Goal: Task Accomplishment & Management: Use online tool/utility

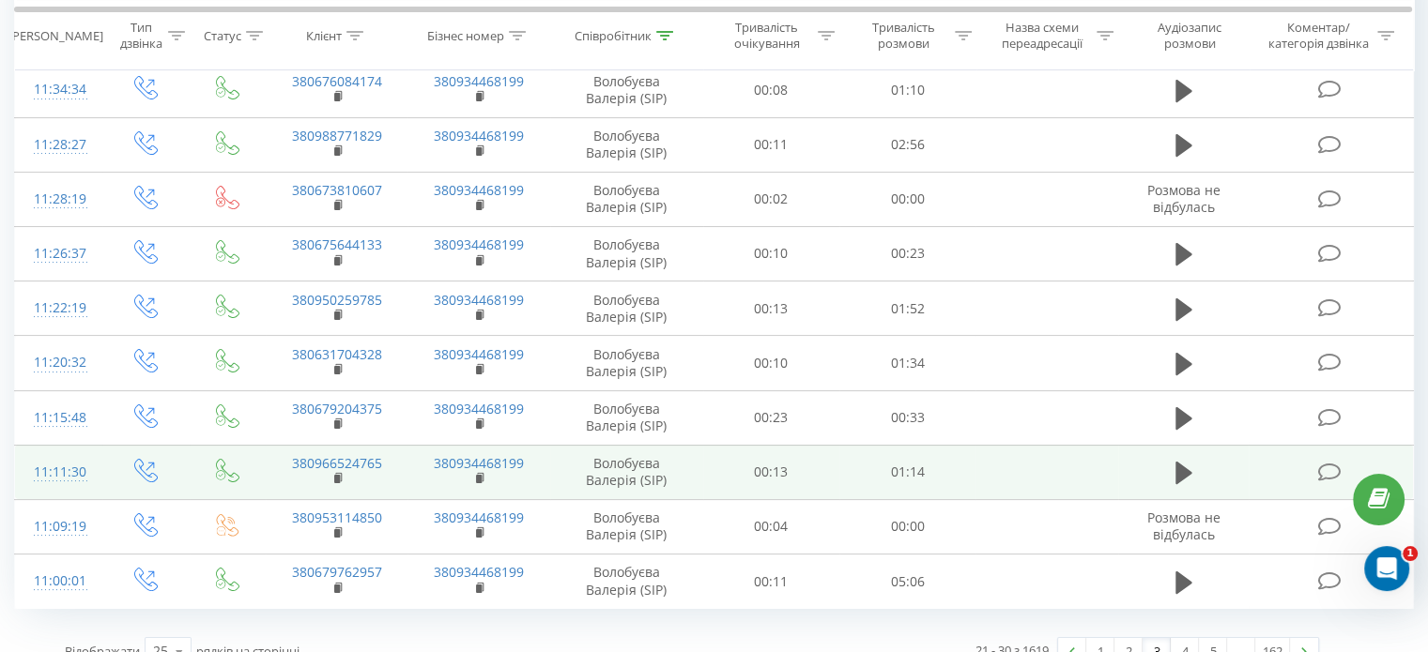
scroll to position [241, 0]
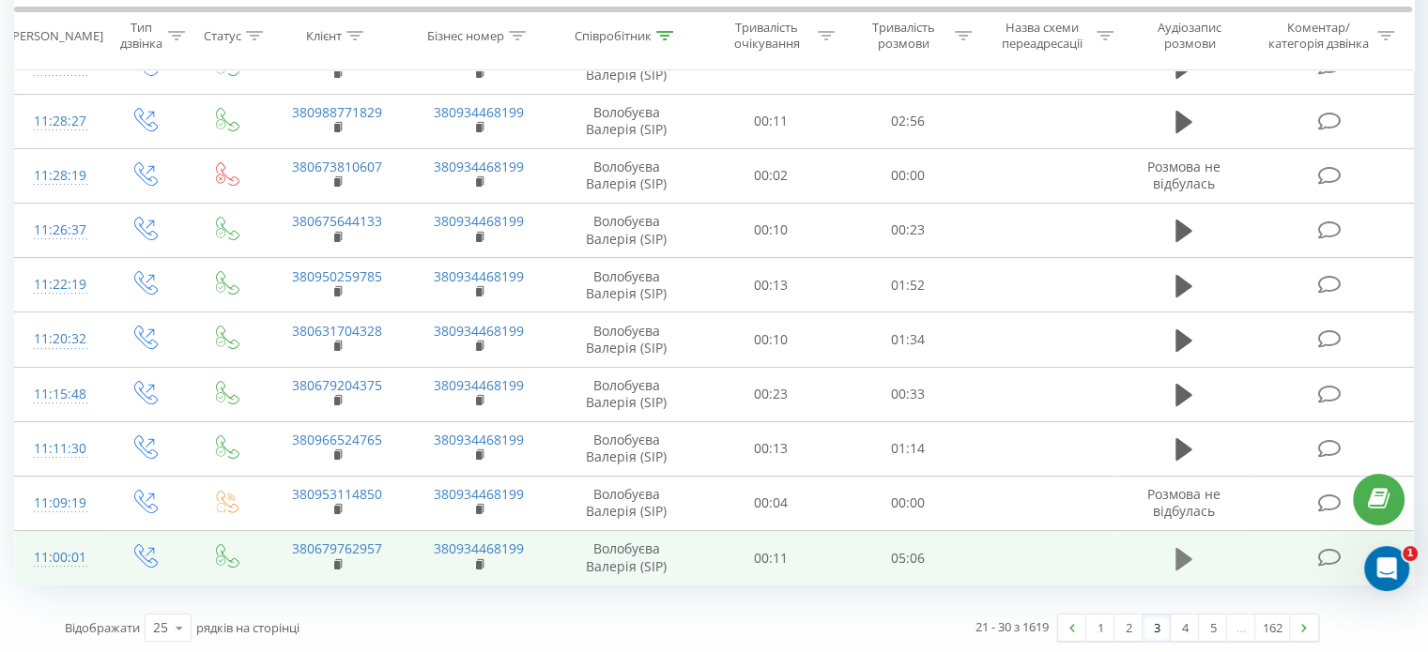
click at [1175, 551] on icon at bounding box center [1183, 559] width 17 height 26
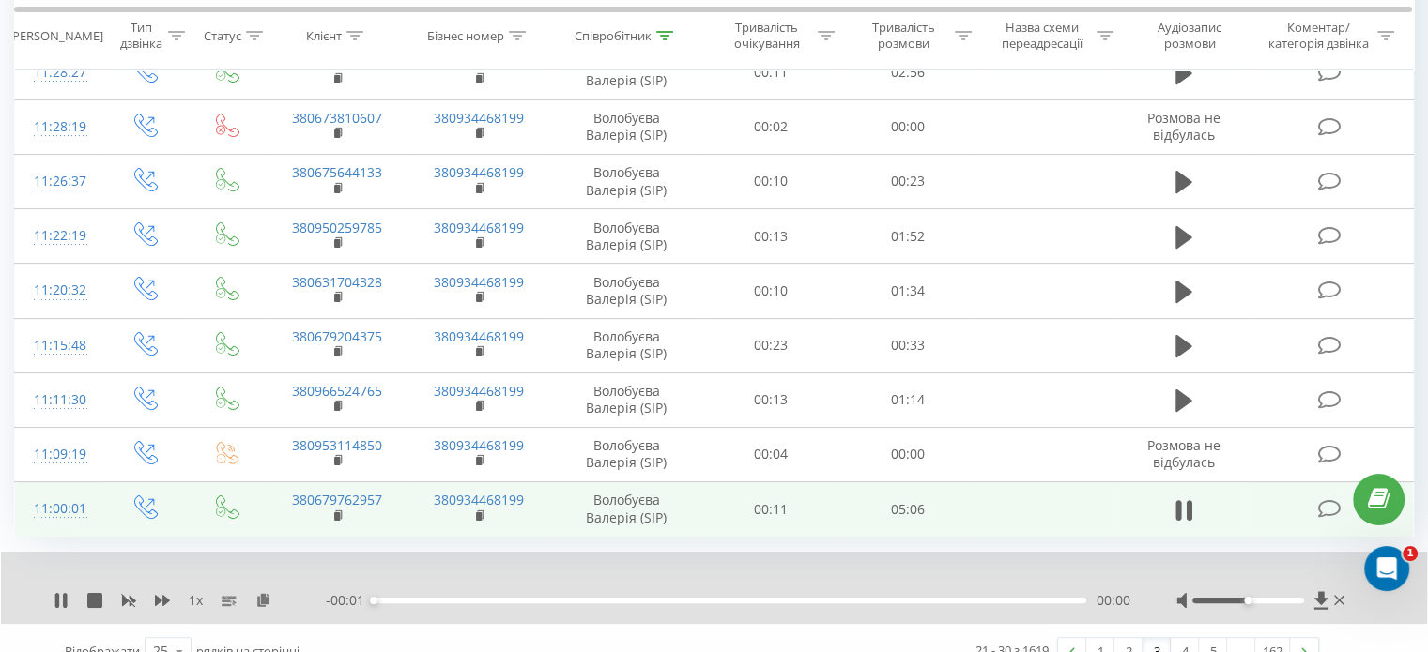
scroll to position [314, 0]
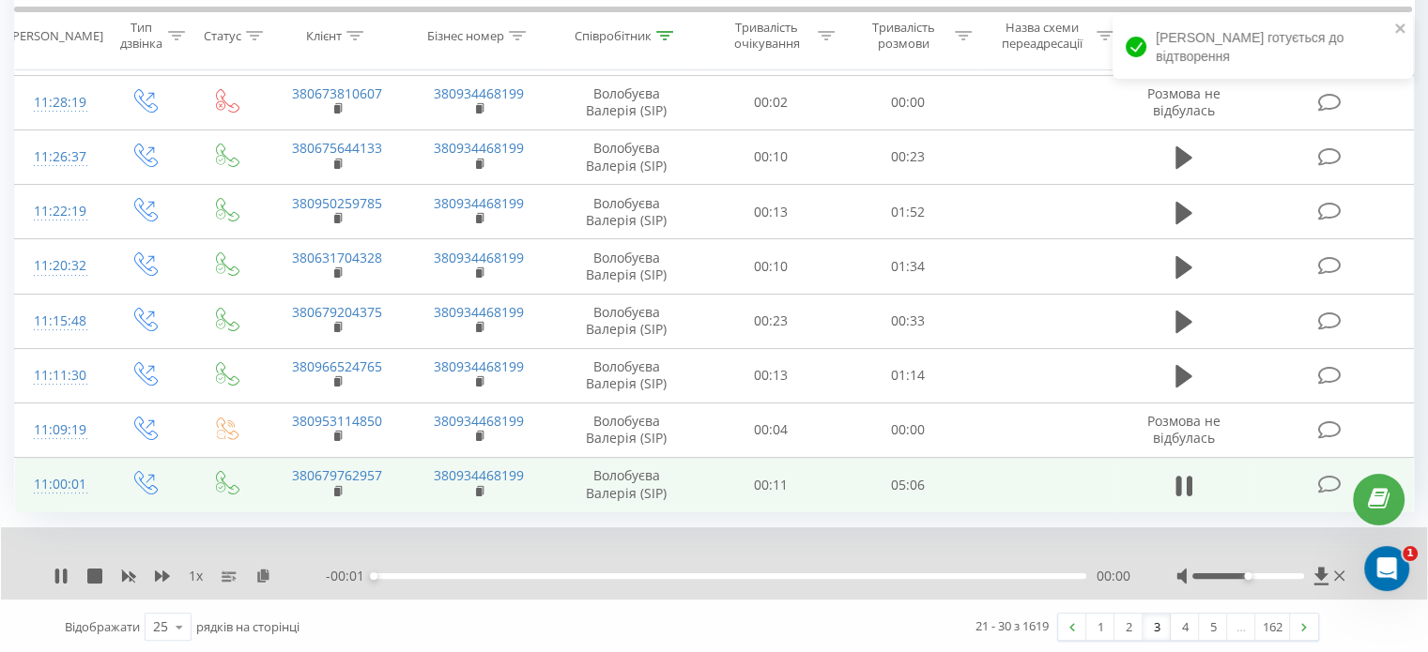
click at [1045, 575] on div "00:00" at bounding box center [730, 577] width 712 height 6
click at [1053, 576] on div "- 04:59 00:01 00:01" at bounding box center [728, 576] width 804 height 19
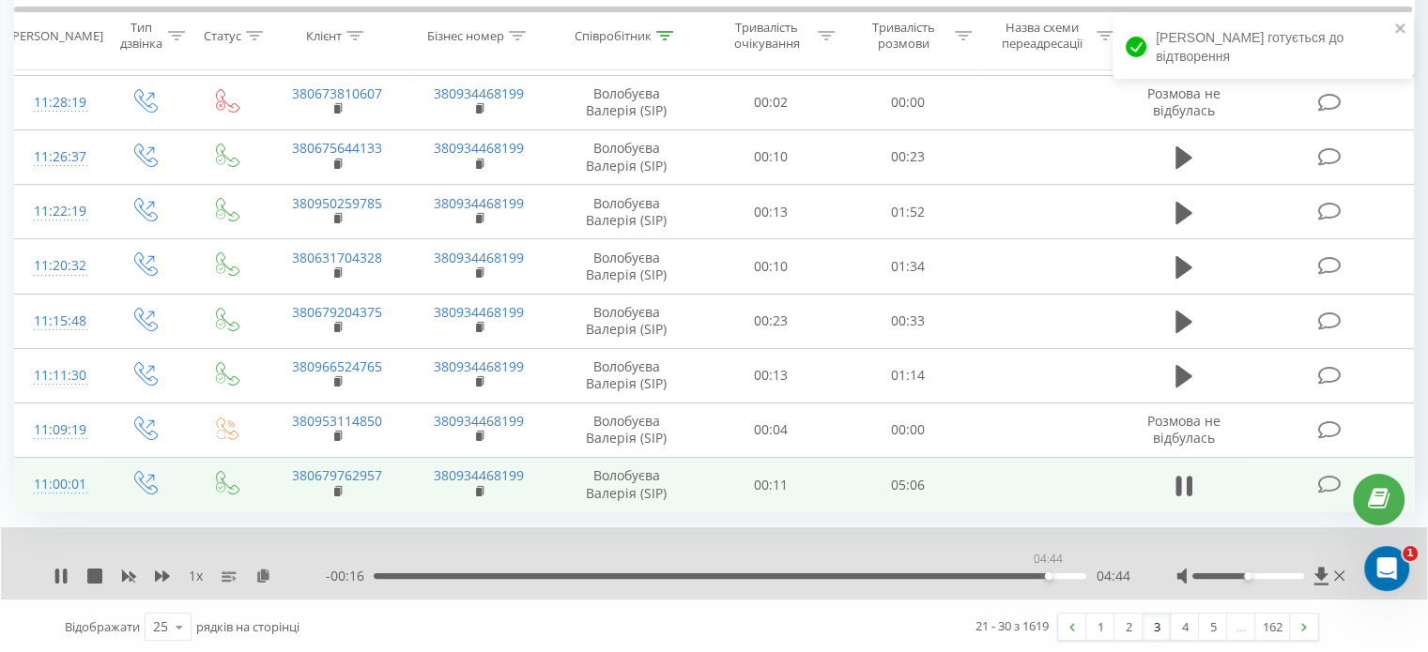
click at [1048, 574] on div "04:44" at bounding box center [730, 577] width 712 height 6
click at [1190, 620] on link "4" at bounding box center [1185, 627] width 28 height 26
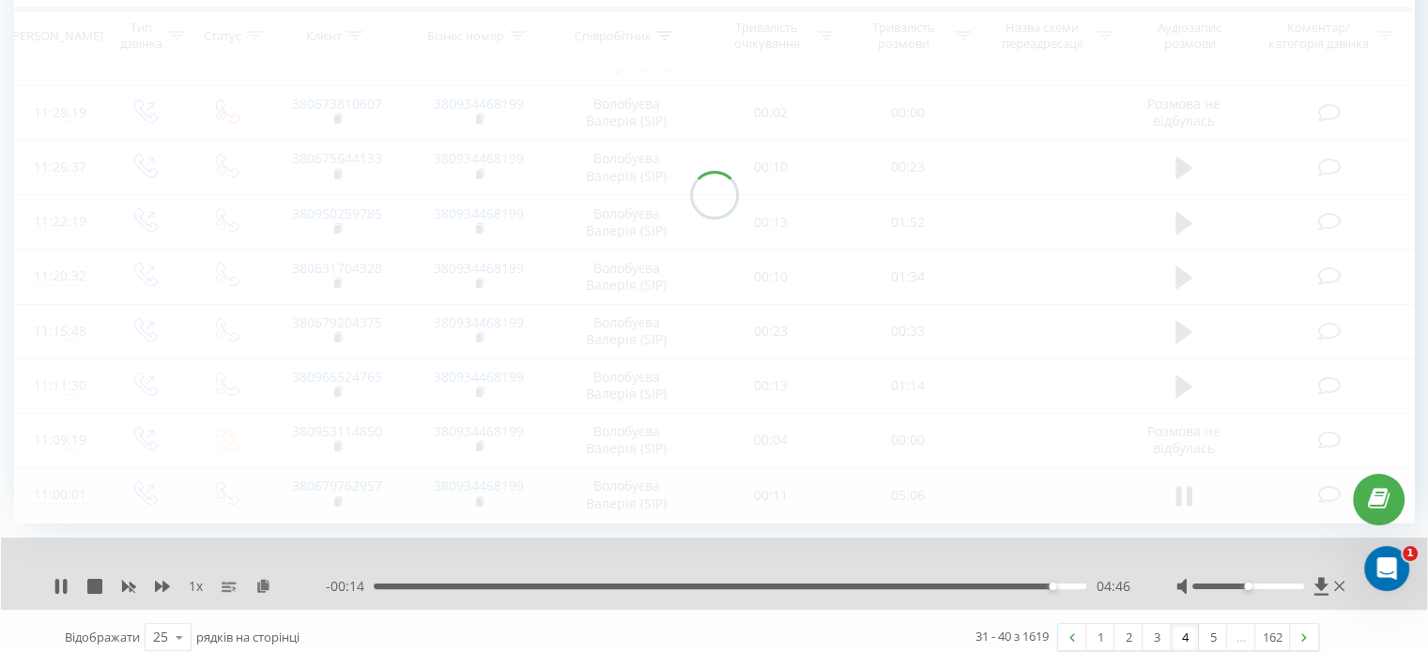
scroll to position [124, 0]
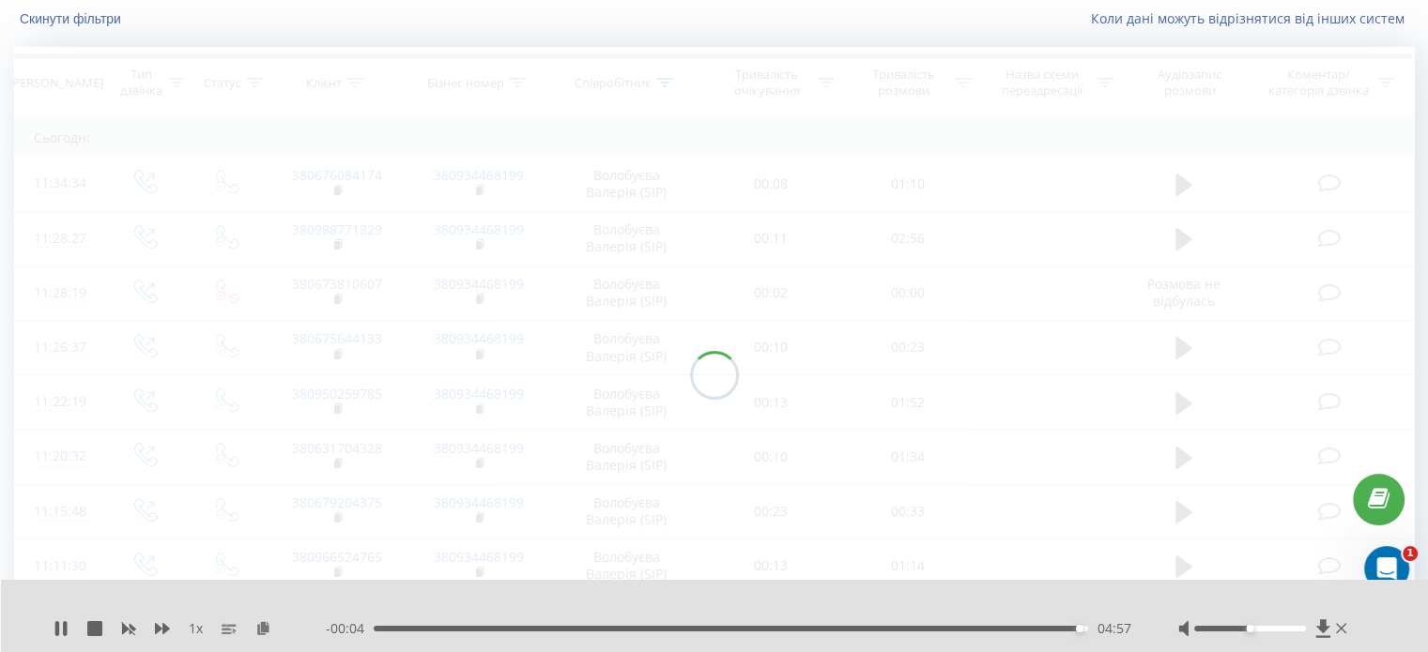
click at [186, 223] on div at bounding box center [714, 375] width 1400 height 656
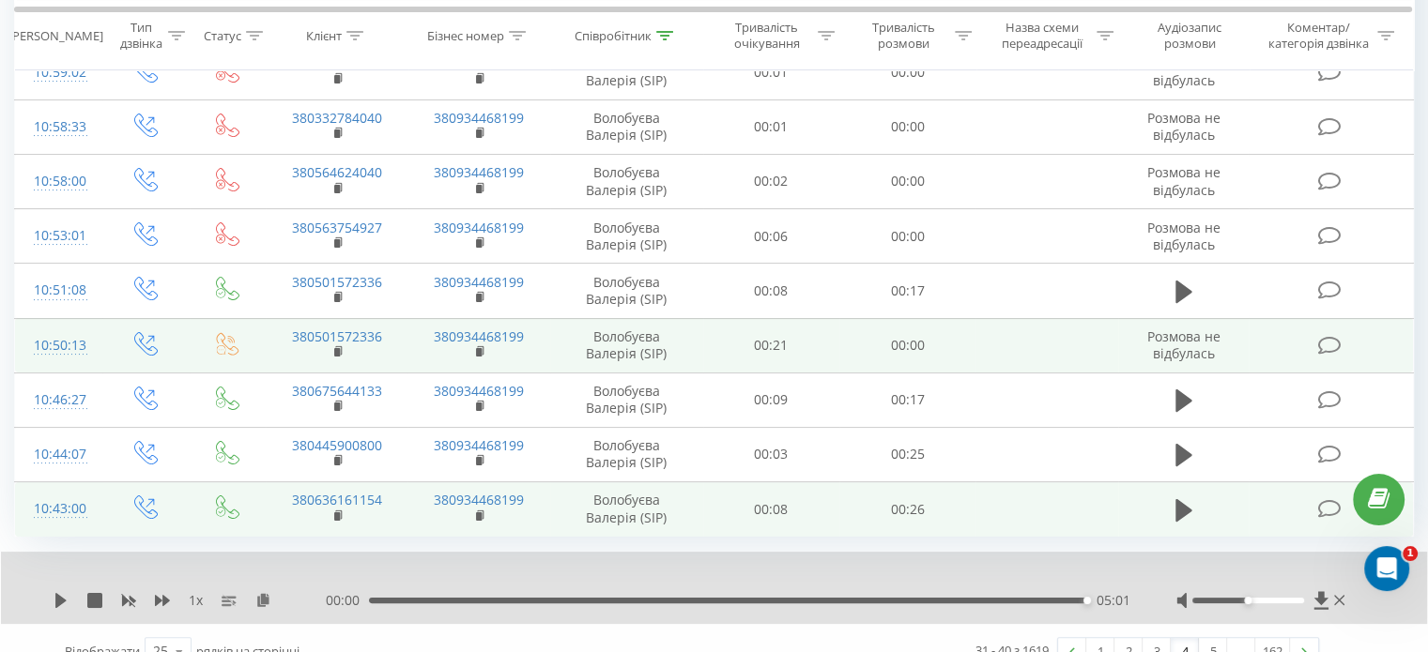
scroll to position [314, 0]
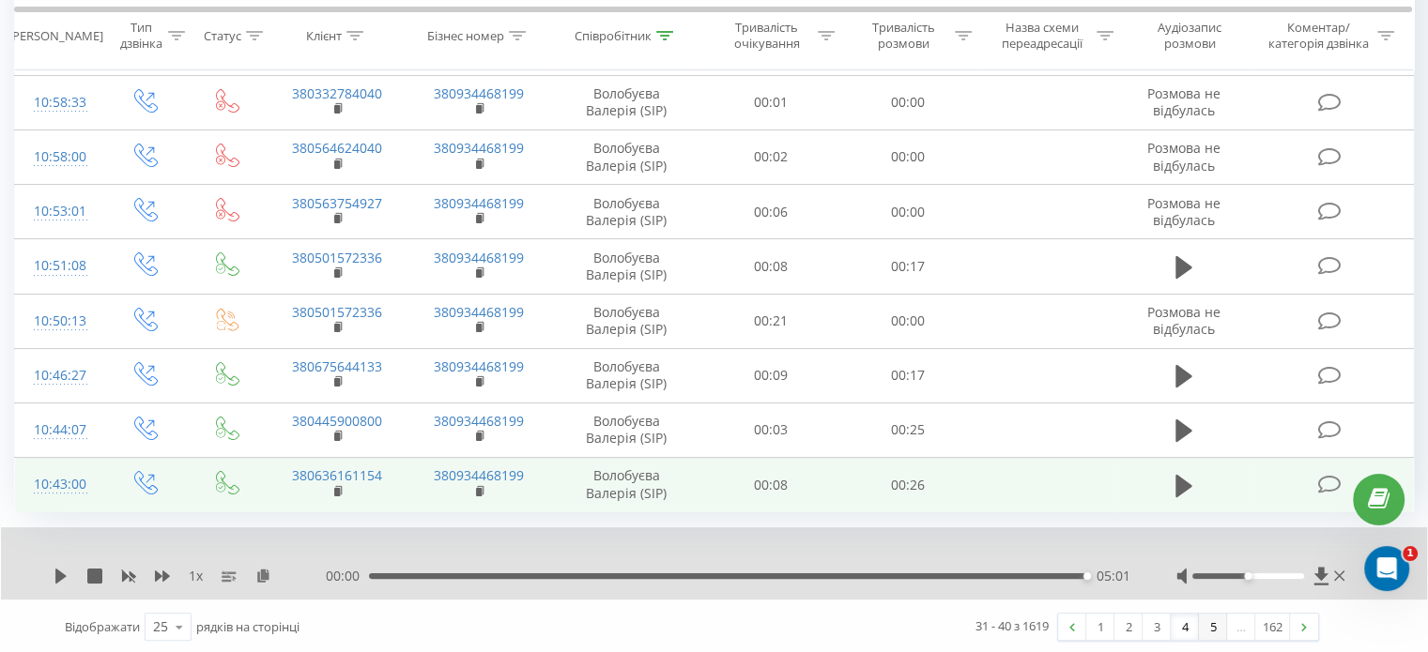
click at [1209, 635] on link "5" at bounding box center [1213, 627] width 28 height 26
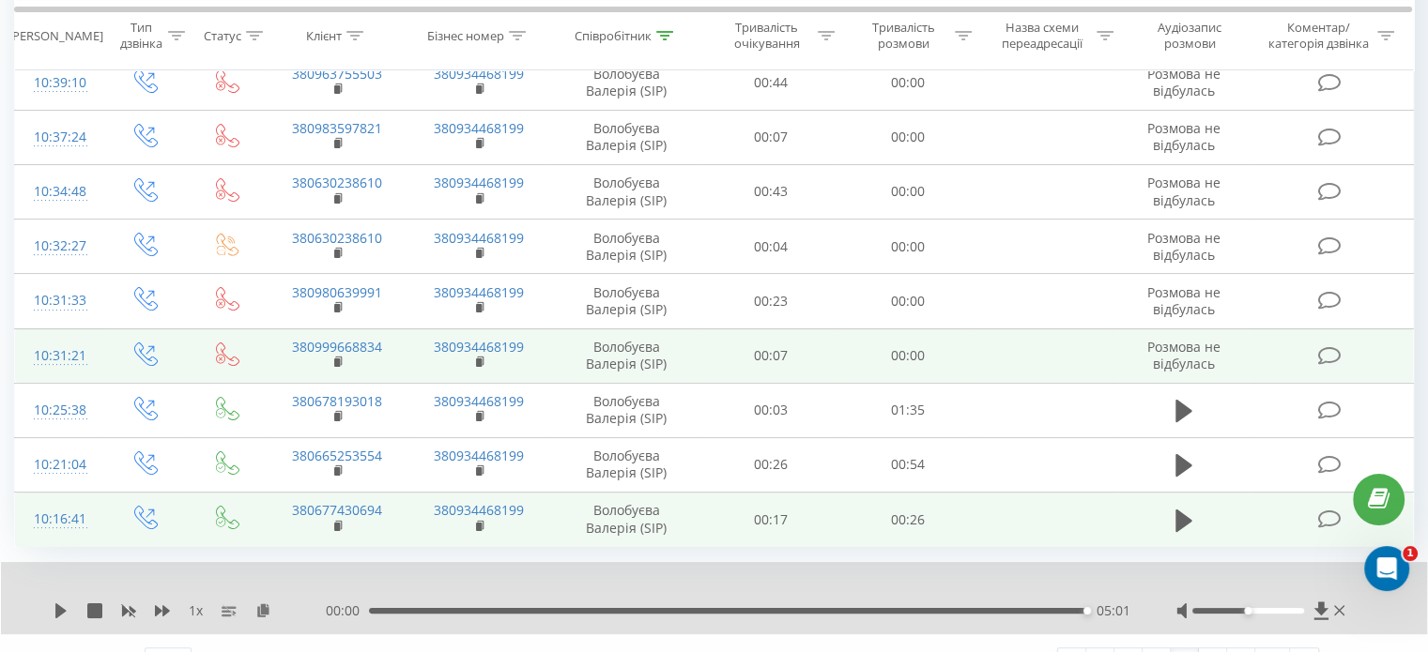
scroll to position [314, 0]
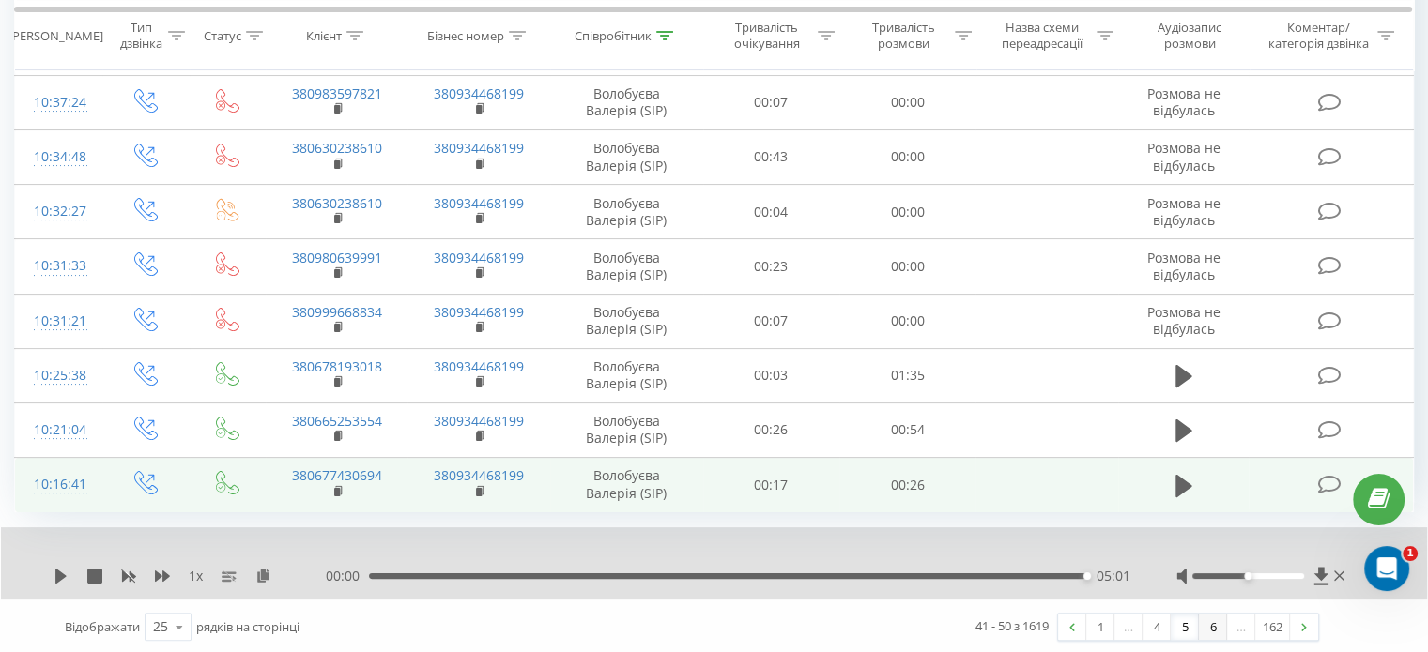
click at [1217, 625] on link "6" at bounding box center [1213, 627] width 28 height 26
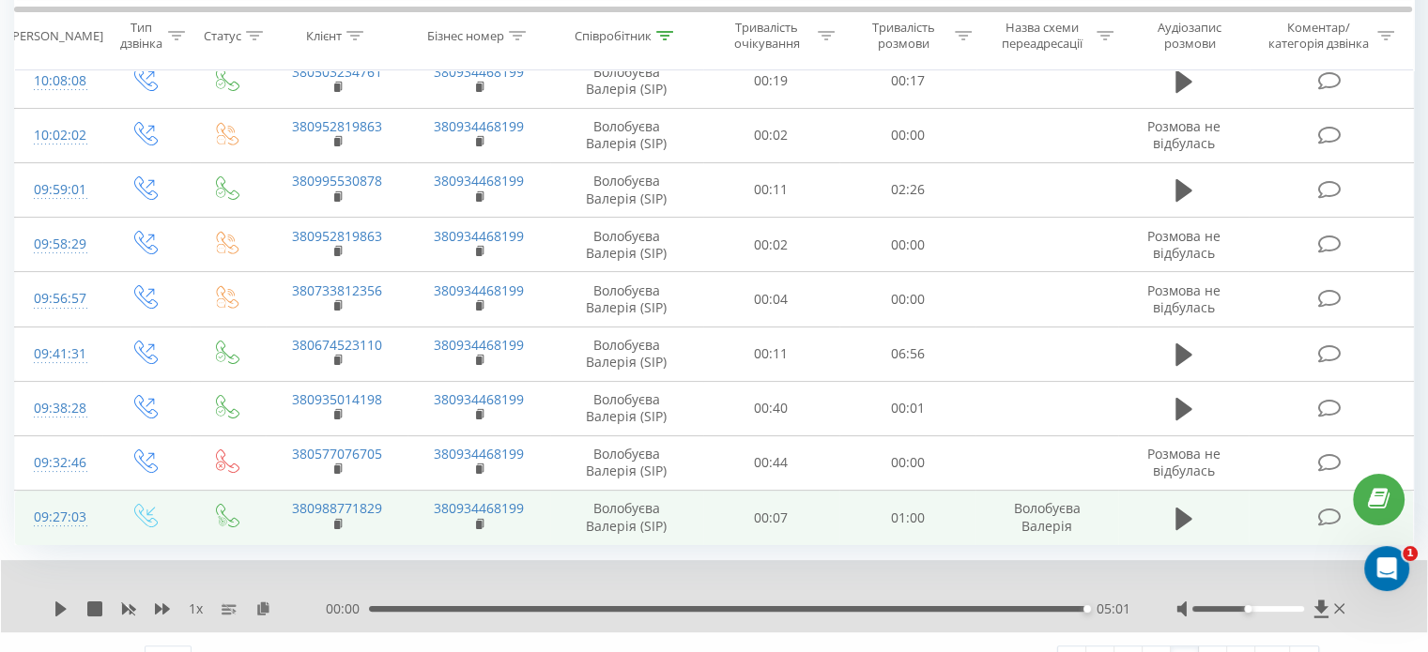
scroll to position [314, 0]
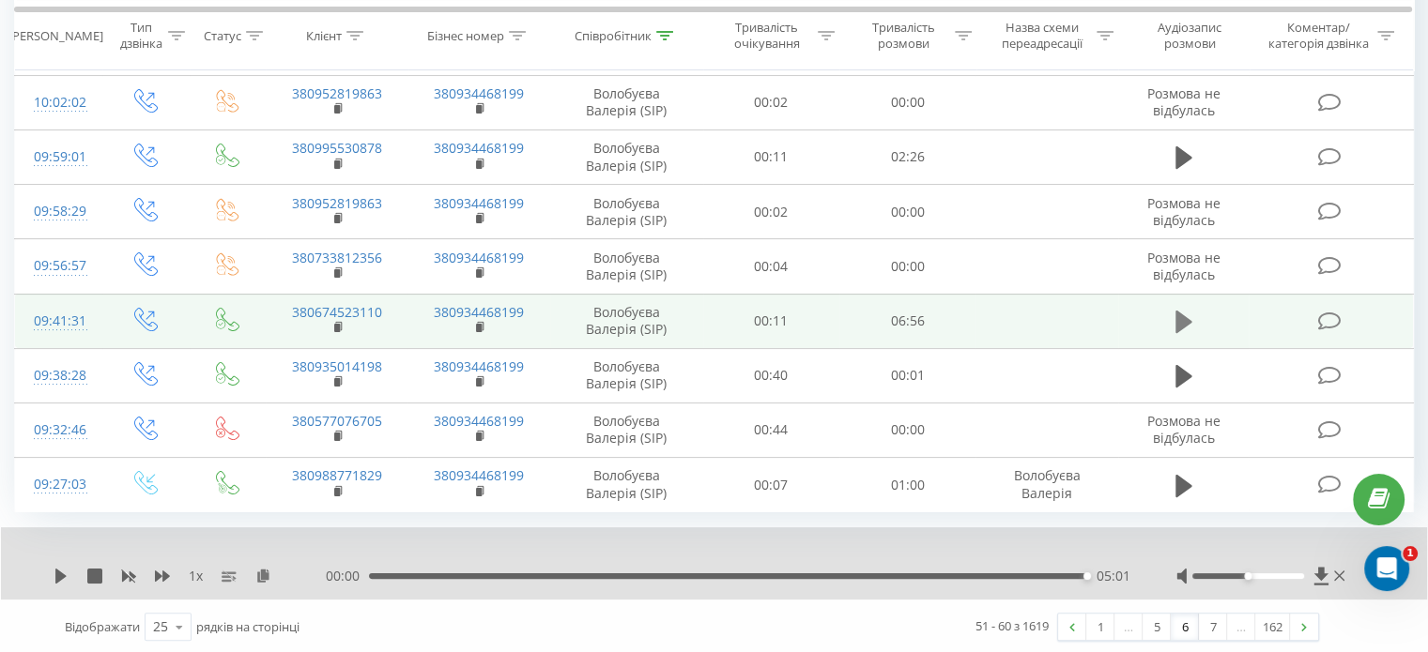
click at [1177, 315] on icon at bounding box center [1183, 322] width 17 height 23
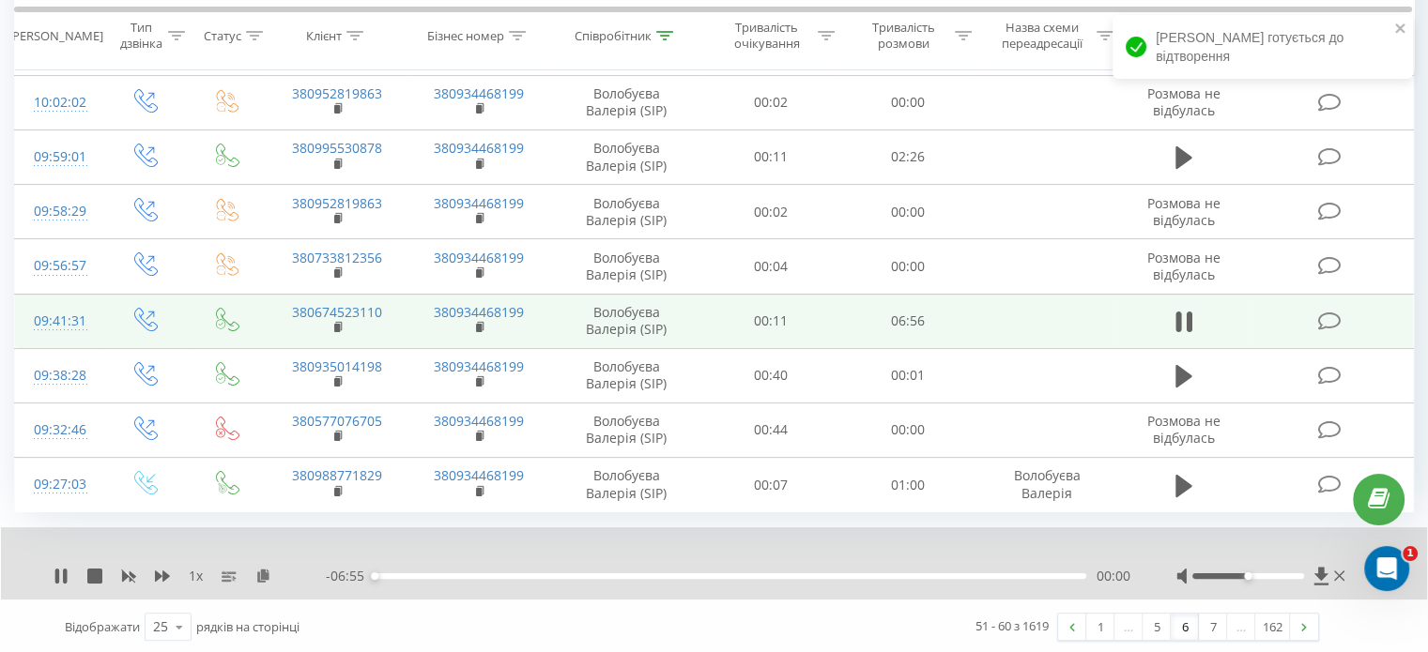
click at [1040, 574] on div "00:00" at bounding box center [730, 577] width 712 height 6
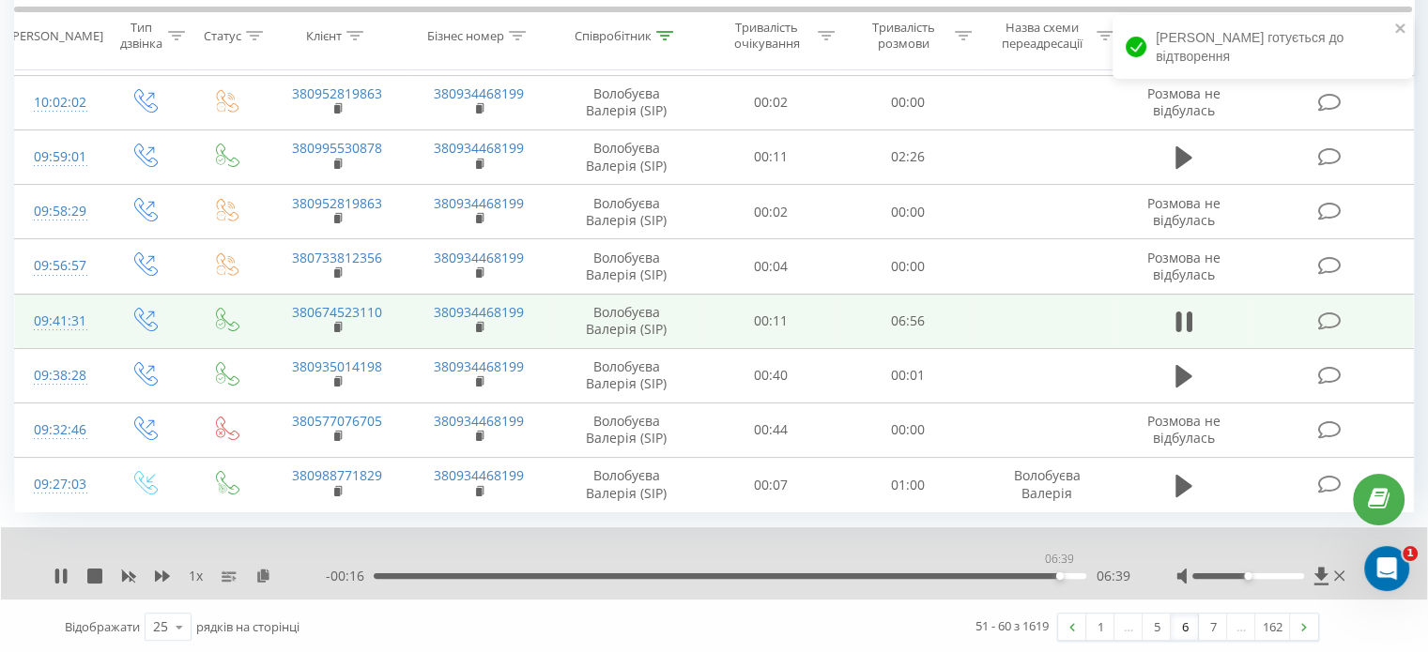
click at [1059, 574] on div "06:39" at bounding box center [730, 577] width 712 height 6
click at [1205, 626] on link "7" at bounding box center [1213, 627] width 28 height 26
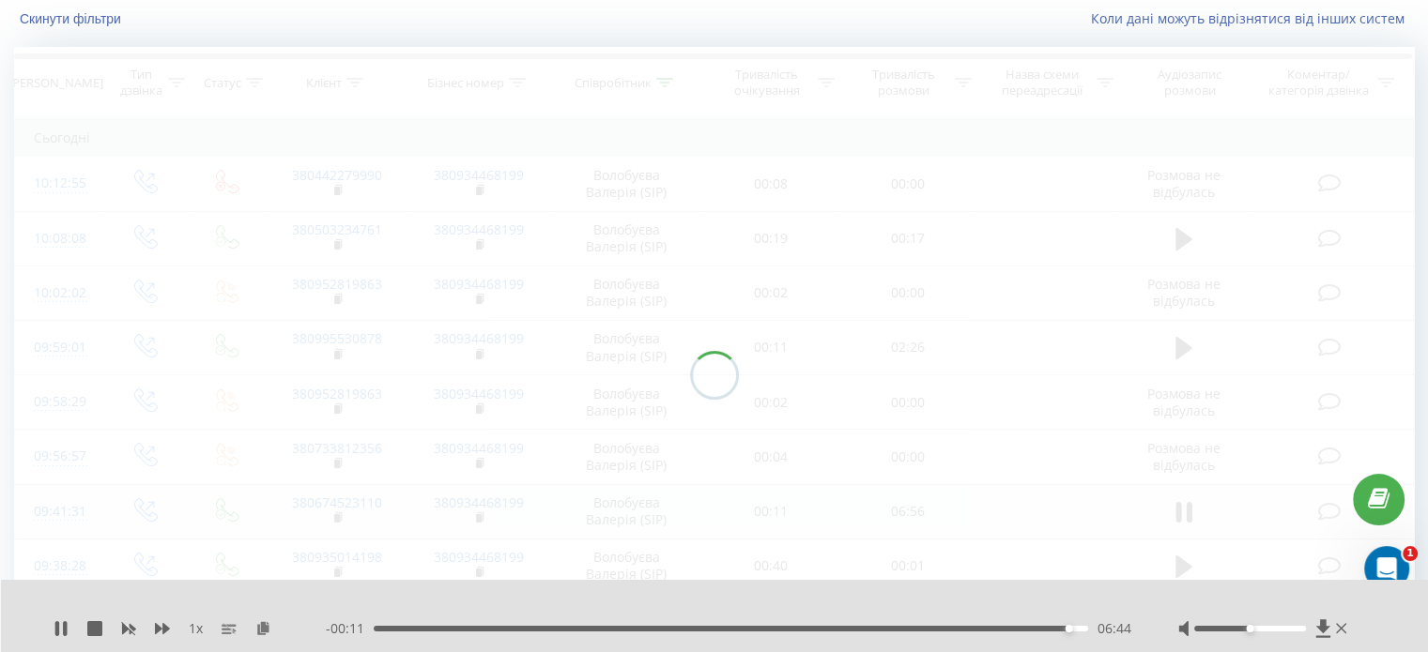
scroll to position [124, 0]
click at [1344, 627] on icon at bounding box center [1341, 628] width 11 height 15
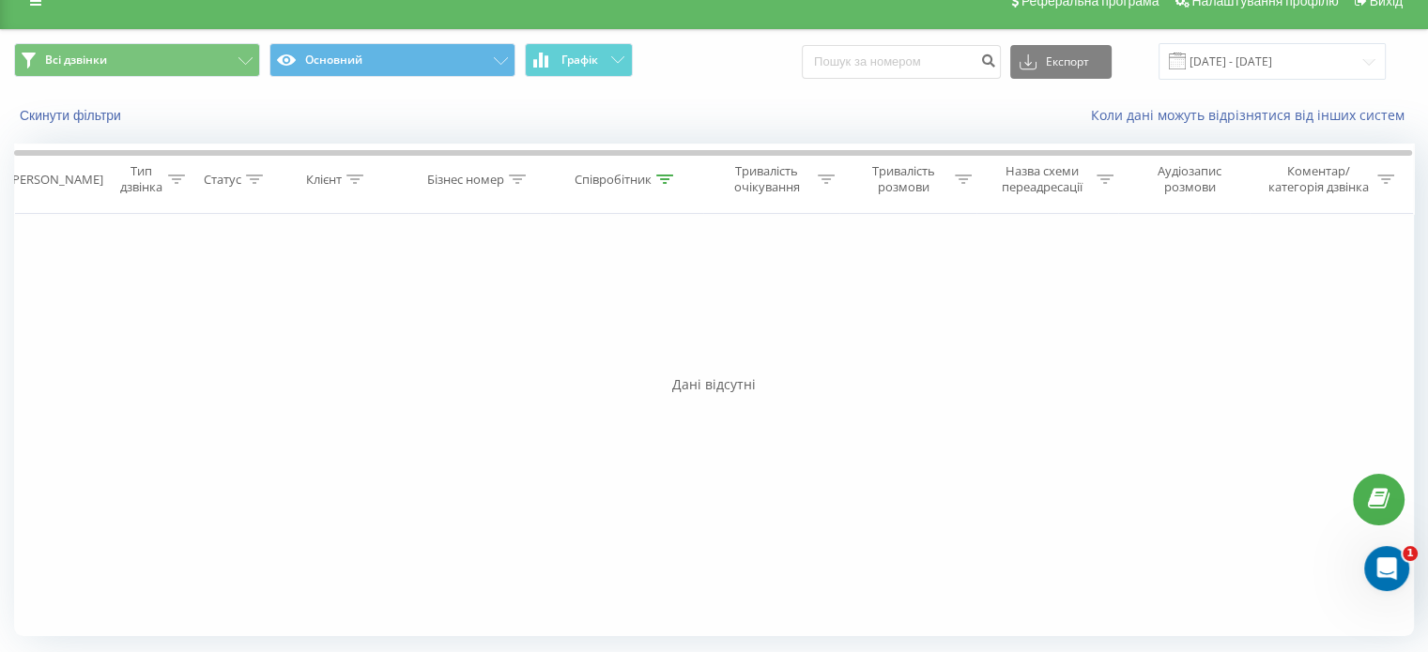
scroll to position [26, 0]
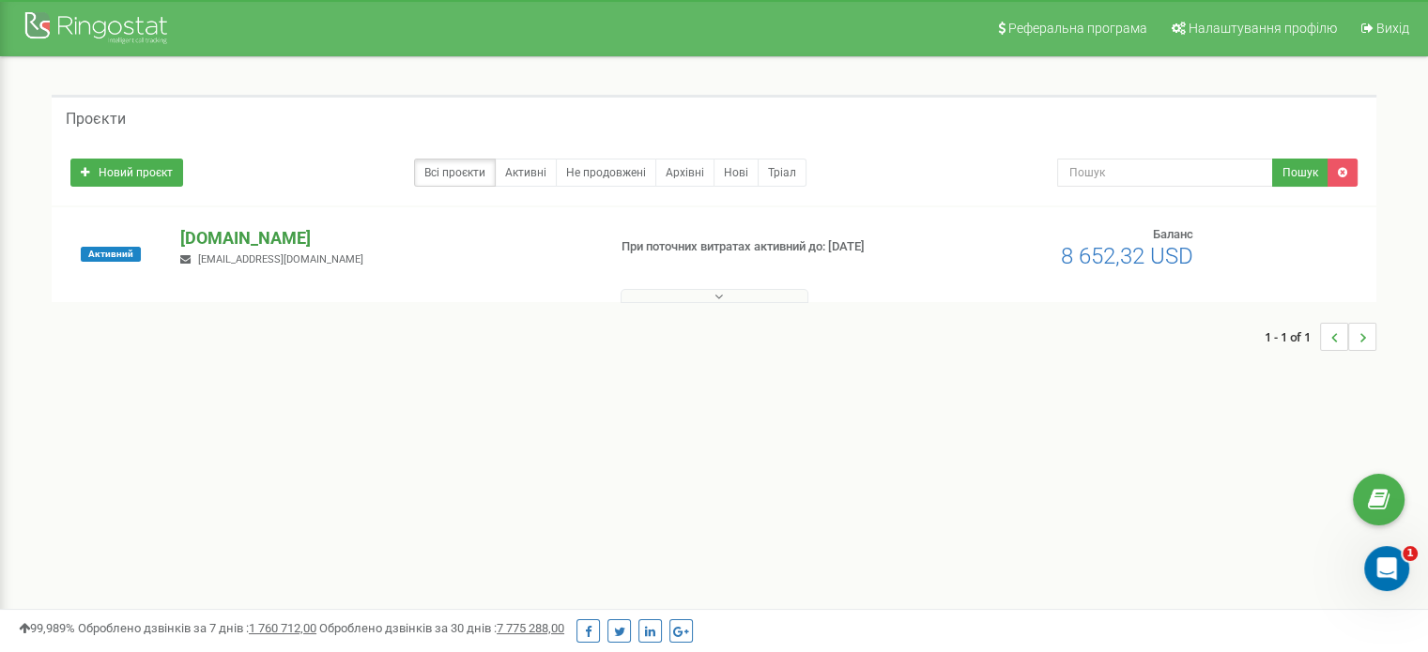
click at [240, 230] on p "[DOMAIN_NAME]" at bounding box center [385, 238] width 410 height 24
